Goal: Use online tool/utility: Utilize a website feature to perform a specific function

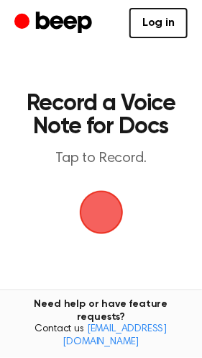
click at [94, 204] on span "button" at bounding box center [101, 213] width 44 height 44
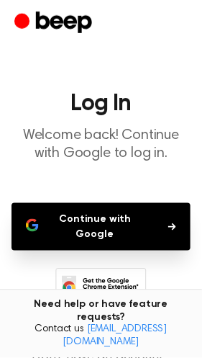
click at [111, 235] on button "Continue with Google" at bounding box center [101, 227] width 179 height 48
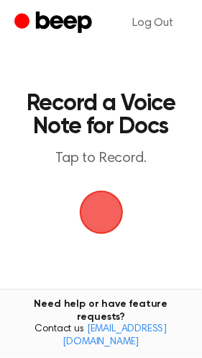
click at [105, 208] on span "button" at bounding box center [101, 212] width 47 height 47
click at [105, 208] on span "button" at bounding box center [101, 213] width 44 height 44
click at [105, 208] on span "button" at bounding box center [101, 212] width 47 height 47
click at [105, 208] on span "button" at bounding box center [101, 212] width 40 height 40
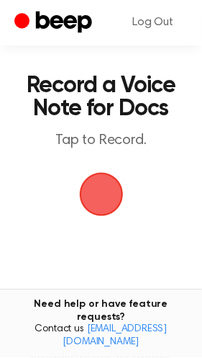
scroll to position [22, 0]
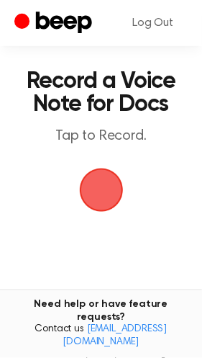
click at [97, 188] on span "button" at bounding box center [101, 190] width 44 height 44
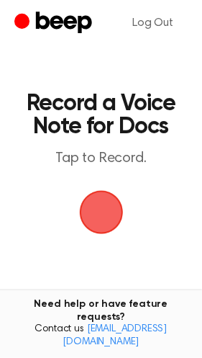
click at [89, 101] on h1 "Record a Voice Note for Docs" at bounding box center [101, 115] width 150 height 46
click at [101, 215] on span "button" at bounding box center [101, 213] width 44 height 44
click at [101, 215] on span "button" at bounding box center [101, 212] width 40 height 40
click at [101, 215] on span "button" at bounding box center [101, 213] width 44 height 44
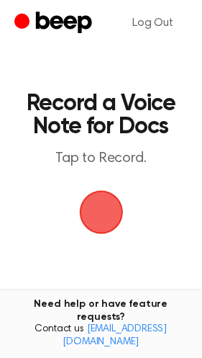
click at [101, 215] on span "button" at bounding box center [101, 213] width 44 height 44
click at [101, 215] on span "button" at bounding box center [101, 212] width 40 height 40
click at [101, 215] on span "button" at bounding box center [101, 213] width 44 height 44
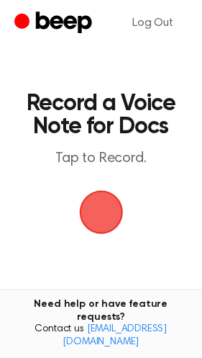
click at [101, 215] on span "button" at bounding box center [101, 213] width 44 height 44
click at [101, 215] on span "button" at bounding box center [101, 212] width 40 height 40
click at [101, 215] on span "button" at bounding box center [101, 213] width 44 height 44
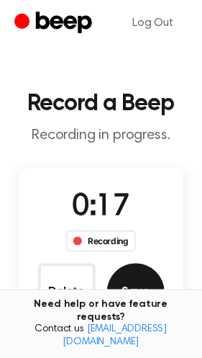
click at [123, 295] on button "Save" at bounding box center [136, 292] width 58 height 58
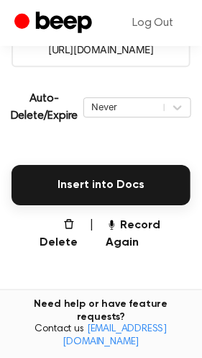
scroll to position [307, 0]
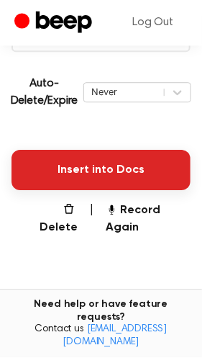
click at [137, 191] on button "Insert into Docs" at bounding box center [101, 170] width 179 height 40
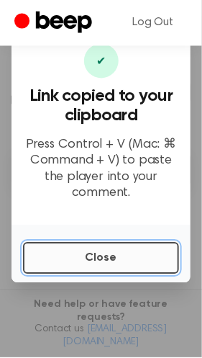
click at [109, 262] on button "Close" at bounding box center [101, 259] width 156 height 32
